Goal: Information Seeking & Learning: Learn about a topic

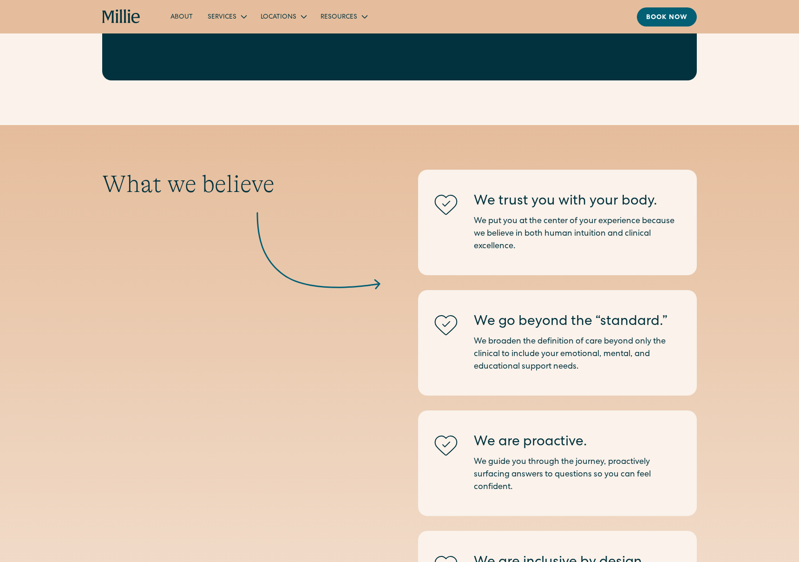
scroll to position [700, 0]
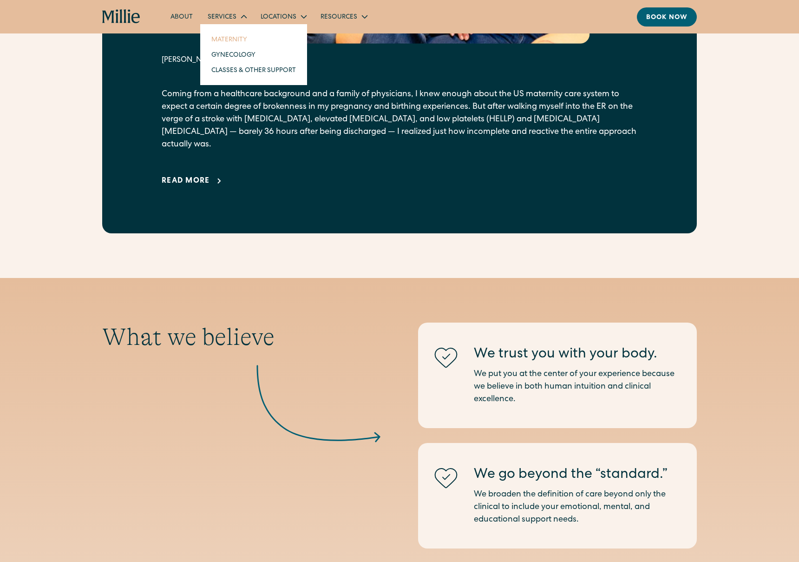
click at [231, 39] on link "Maternity" at bounding box center [253, 39] width 99 height 15
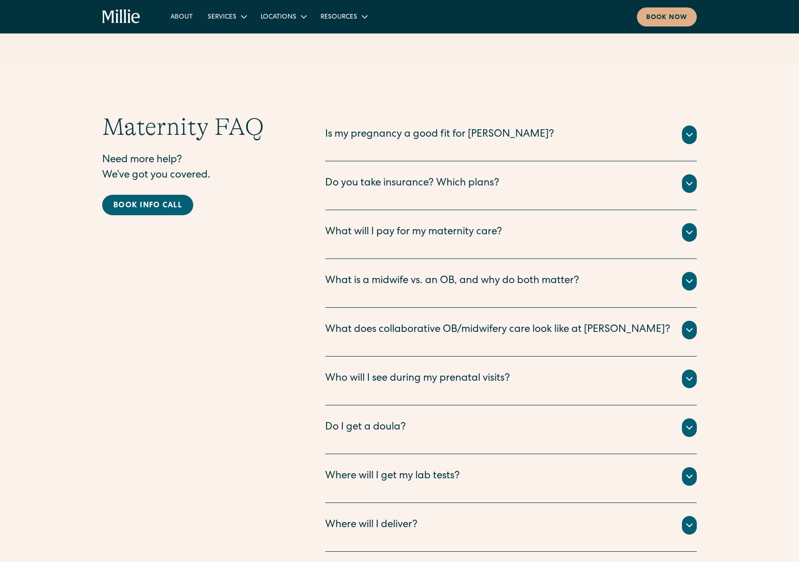
scroll to position [3405, 0]
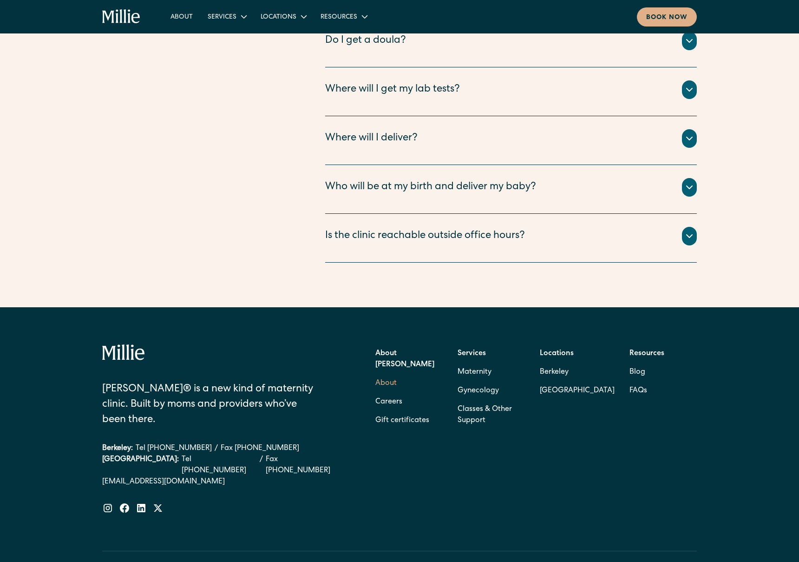
click at [387, 374] on link "About" at bounding box center [386, 383] width 21 height 19
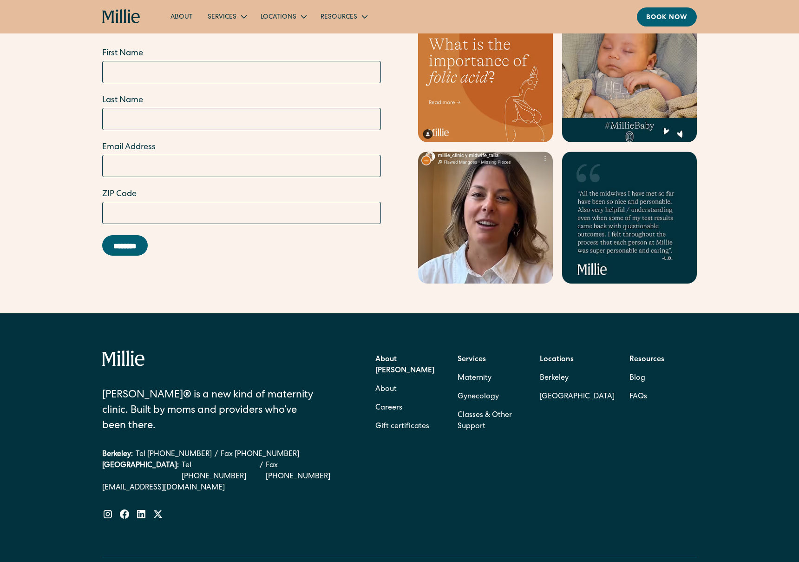
scroll to position [2823, 0]
